Goal: Information Seeking & Learning: Learn about a topic

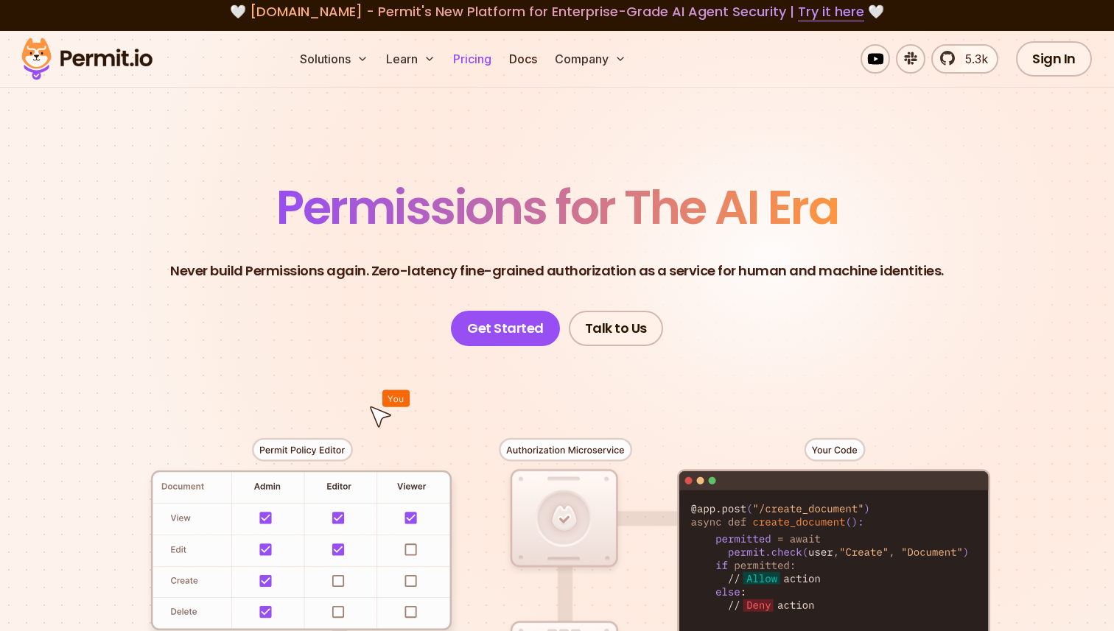
click at [478, 64] on link "Pricing" at bounding box center [472, 58] width 50 height 29
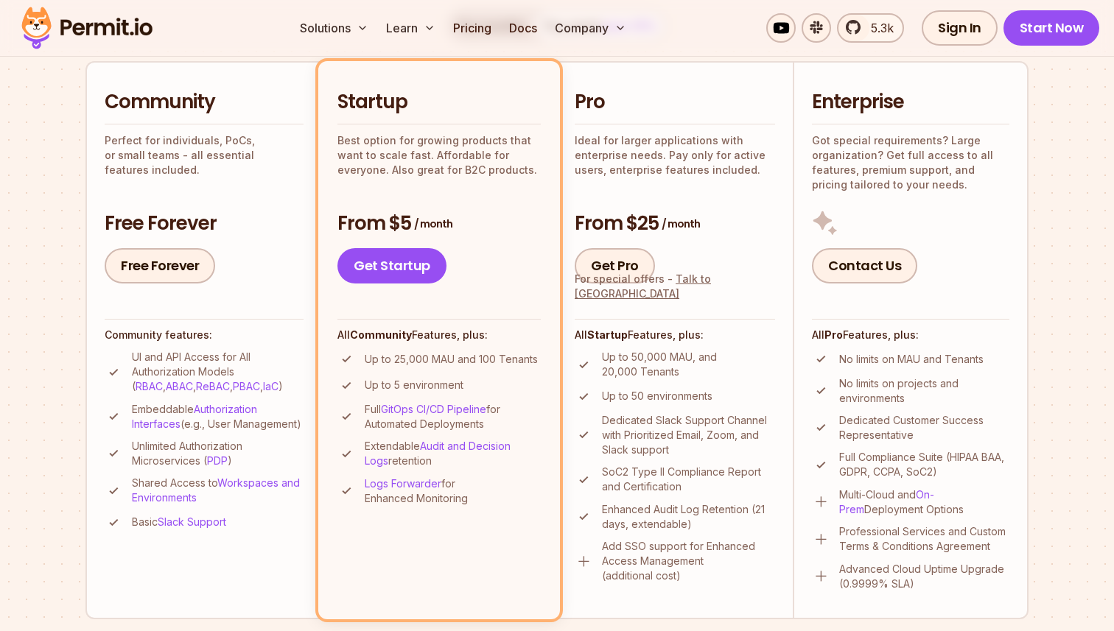
scroll to position [330, 0]
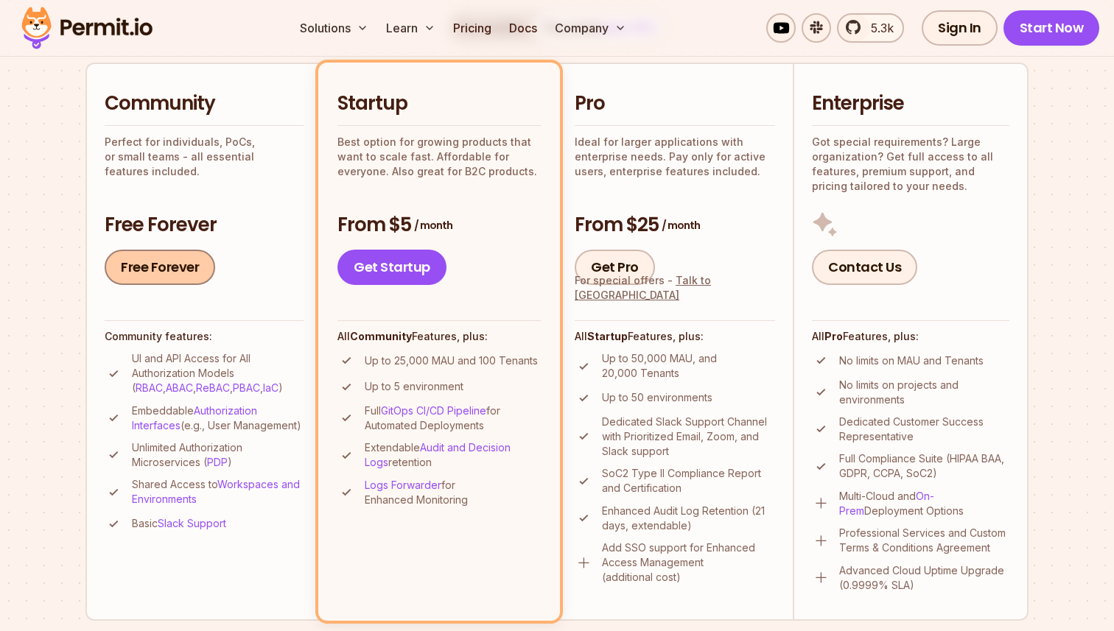
click at [181, 279] on link "Free Forever" at bounding box center [160, 267] width 111 height 35
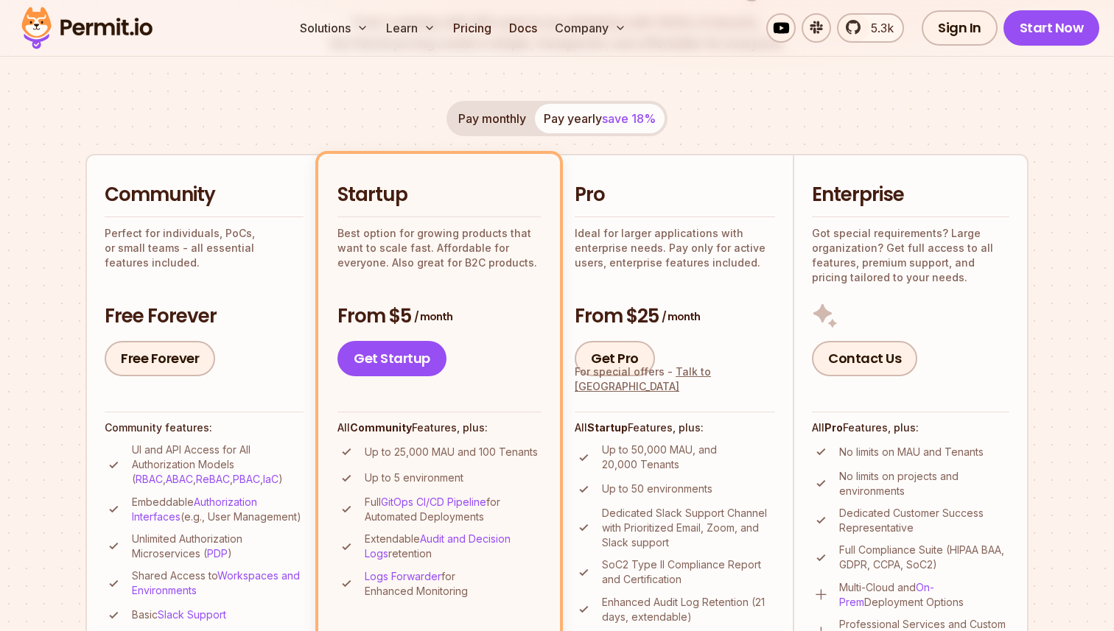
scroll to position [33, 0]
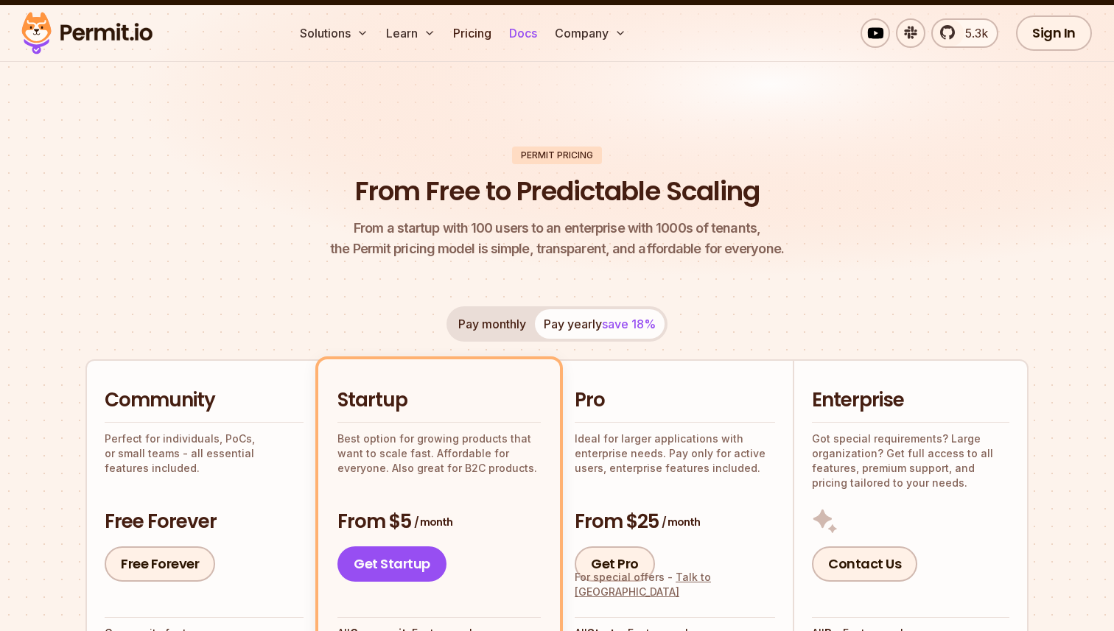
click at [531, 38] on link "Docs" at bounding box center [523, 32] width 40 height 29
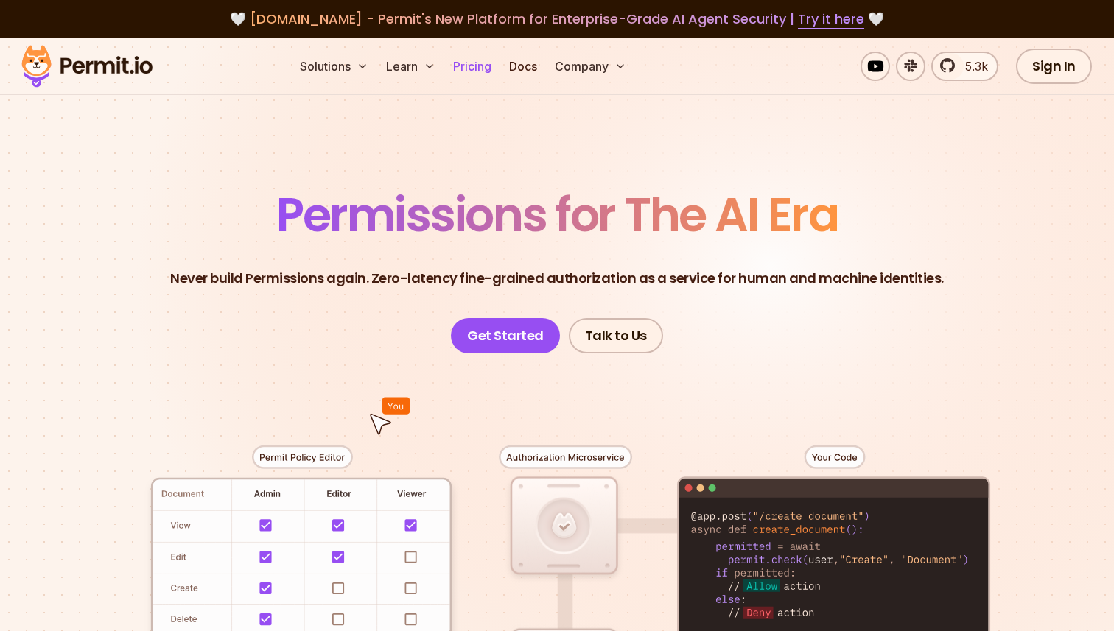
click at [487, 63] on link "Pricing" at bounding box center [472, 66] width 50 height 29
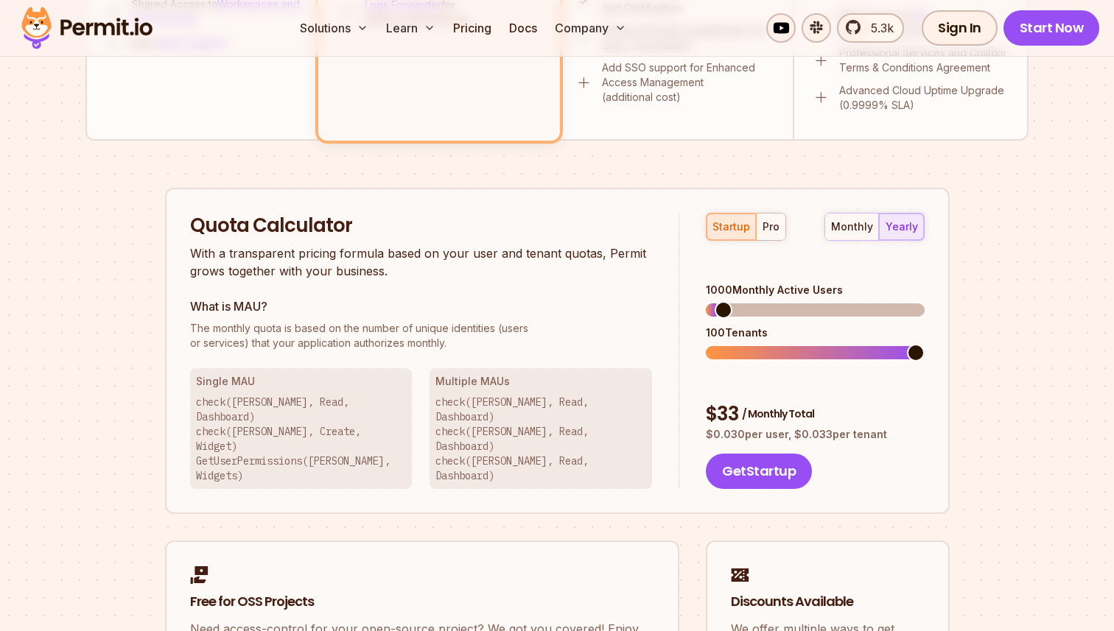
scroll to position [835, 0]
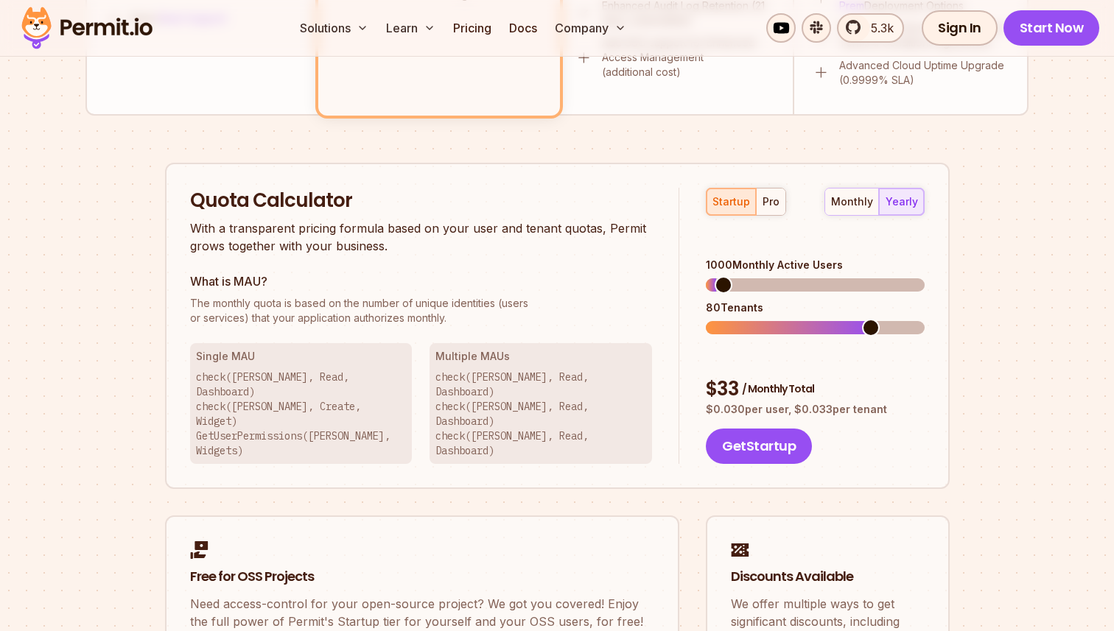
click at [862, 319] on span at bounding box center [871, 328] width 18 height 18
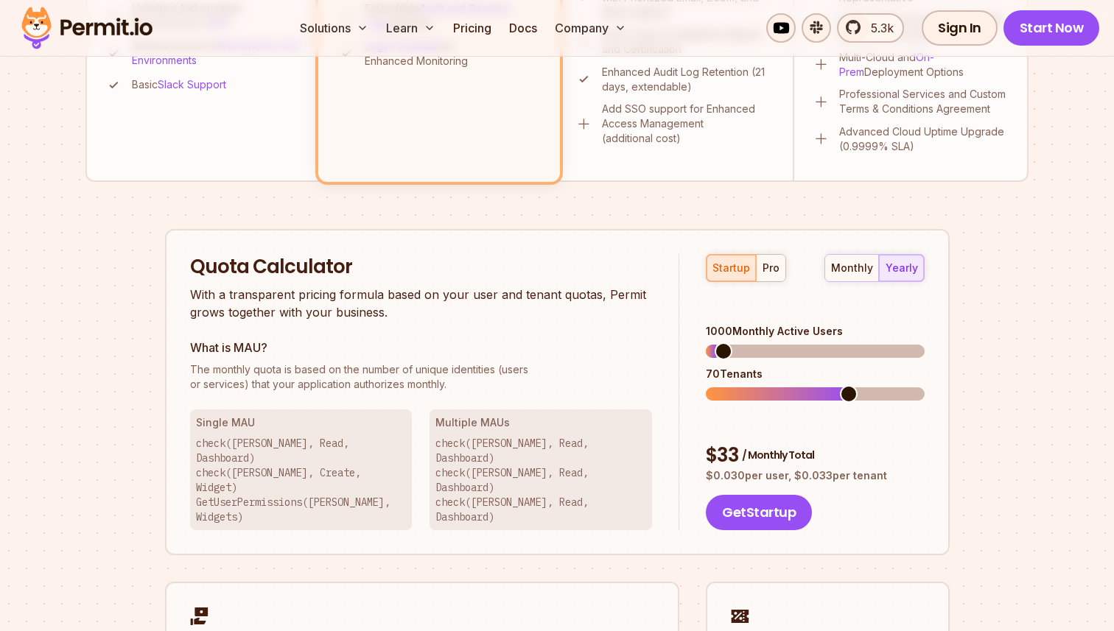
scroll to position [768, 0]
click at [782, 388] on div "startup pro monthly yearly 1000 Monthly Active Users 40 Tenants $ 33 / Monthly …" at bounding box center [801, 393] width 245 height 277
click at [902, 386] on span at bounding box center [893, 395] width 18 height 18
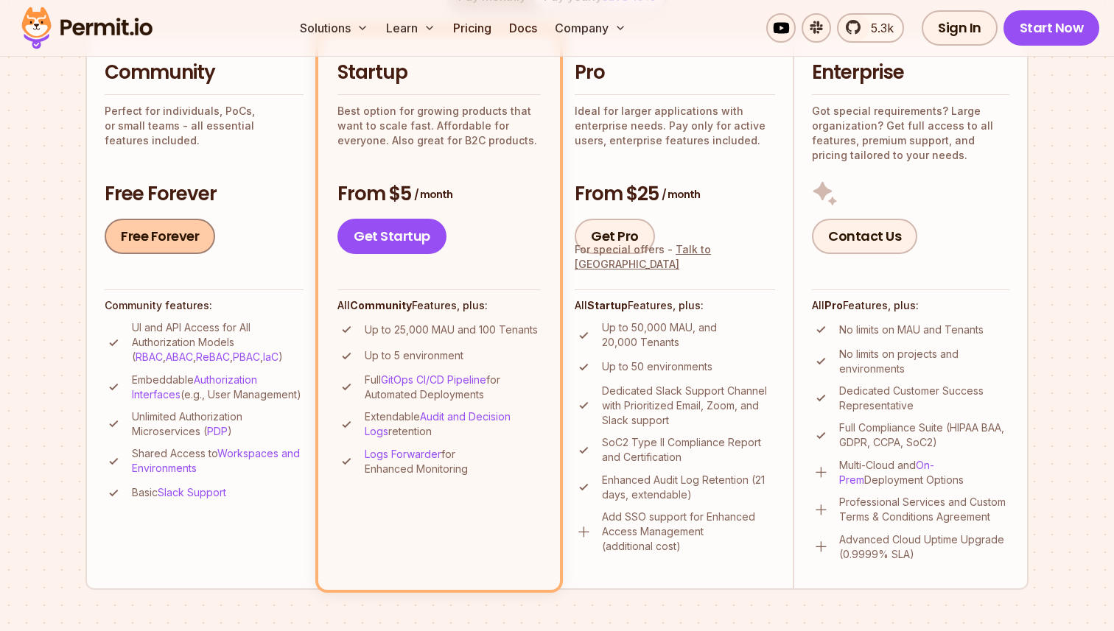
scroll to position [354, 0]
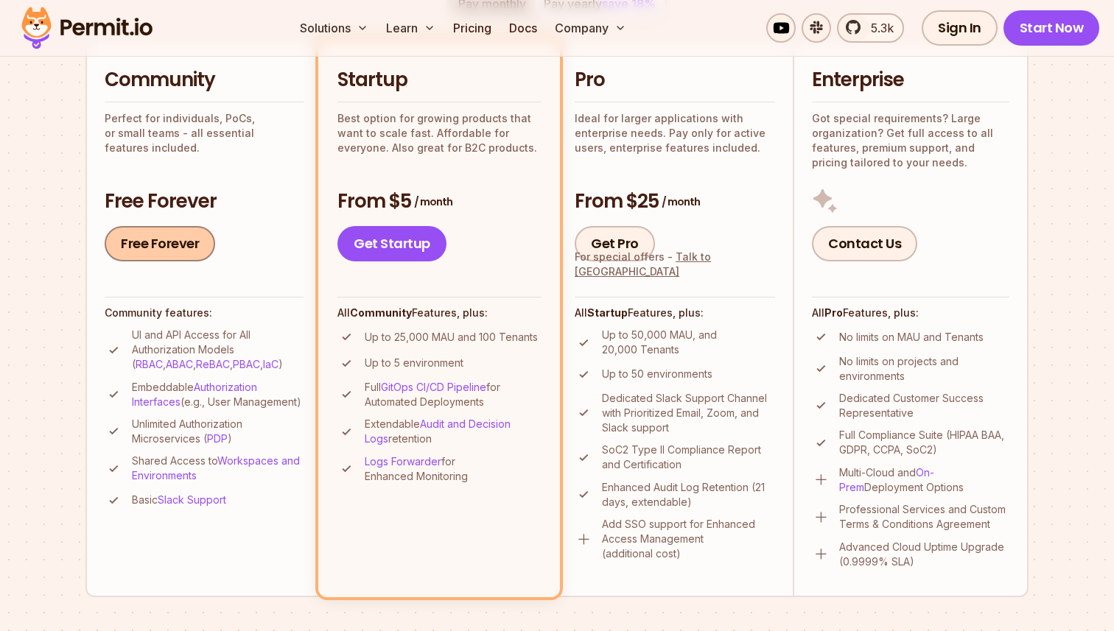
click at [178, 242] on link "Free Forever" at bounding box center [160, 243] width 111 height 35
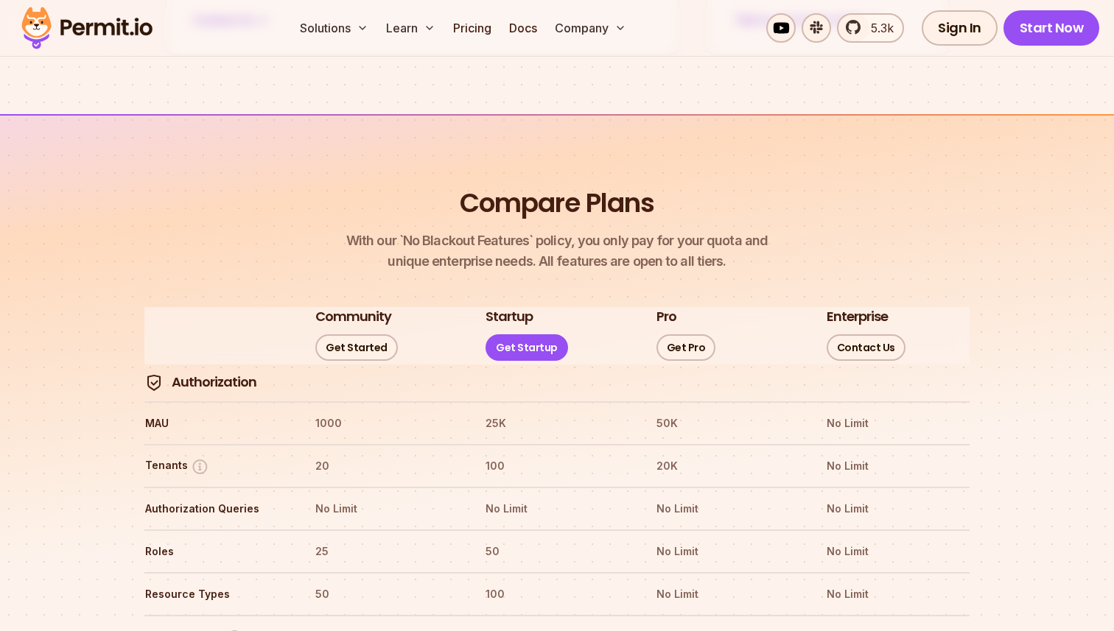
scroll to position [1123, 0]
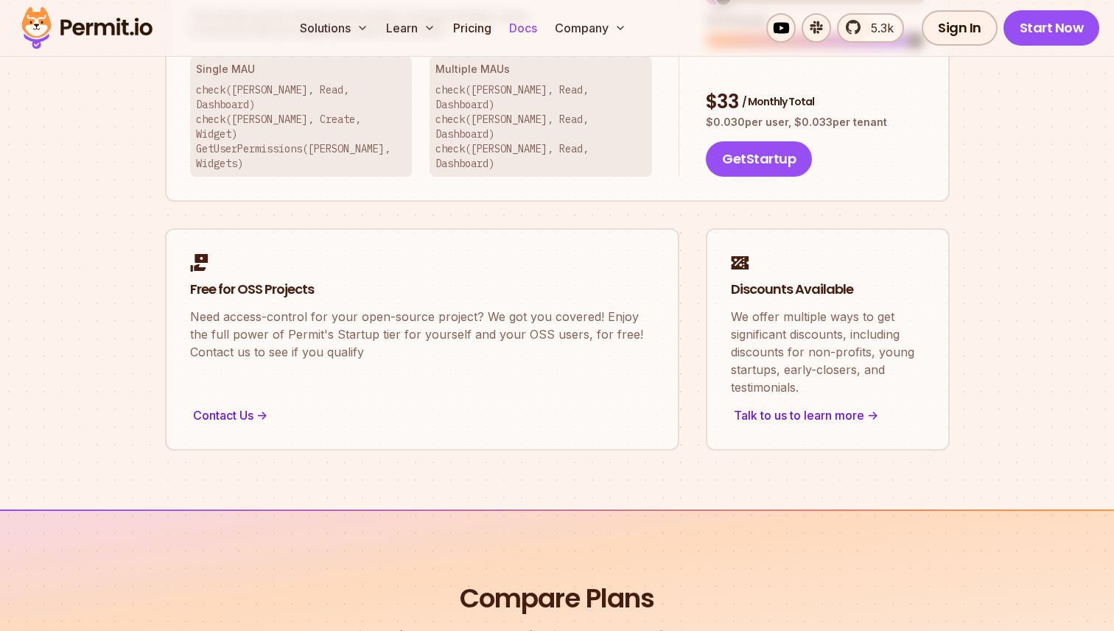
click at [516, 32] on link "Docs" at bounding box center [523, 27] width 40 height 29
